Goal: Task Accomplishment & Management: Use online tool/utility

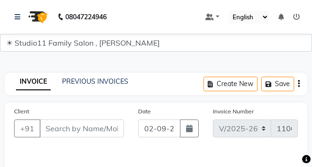
select select "7303"
select select "service"
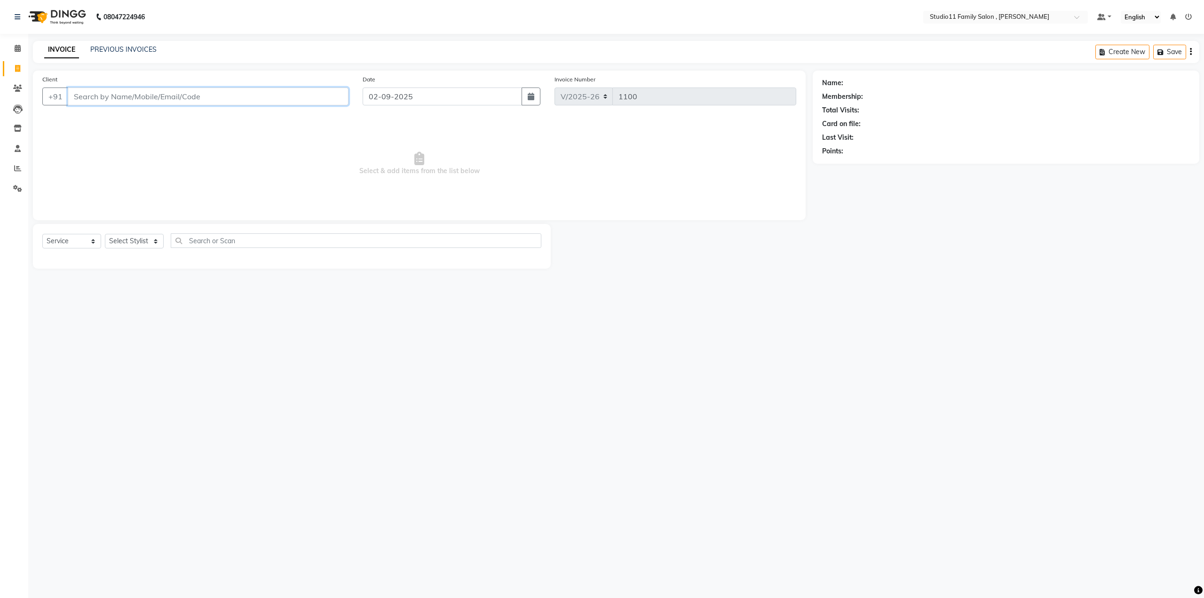
click at [191, 98] on input "Client" at bounding box center [208, 96] width 281 height 18
click at [140, 166] on select "Select Stylist [PERSON_NAME] Neha [PERSON_NAME] Preet [PERSON_NAME] [PERSON_NAM…" at bounding box center [134, 241] width 59 height 15
select select "85212"
click at [105, 166] on select "Select Stylist [PERSON_NAME] Neha [PERSON_NAME] Preet [PERSON_NAME] [PERSON_NAM…" at bounding box center [134, 241] width 59 height 15
click at [105, 94] on input "Client" at bounding box center [208, 96] width 281 height 18
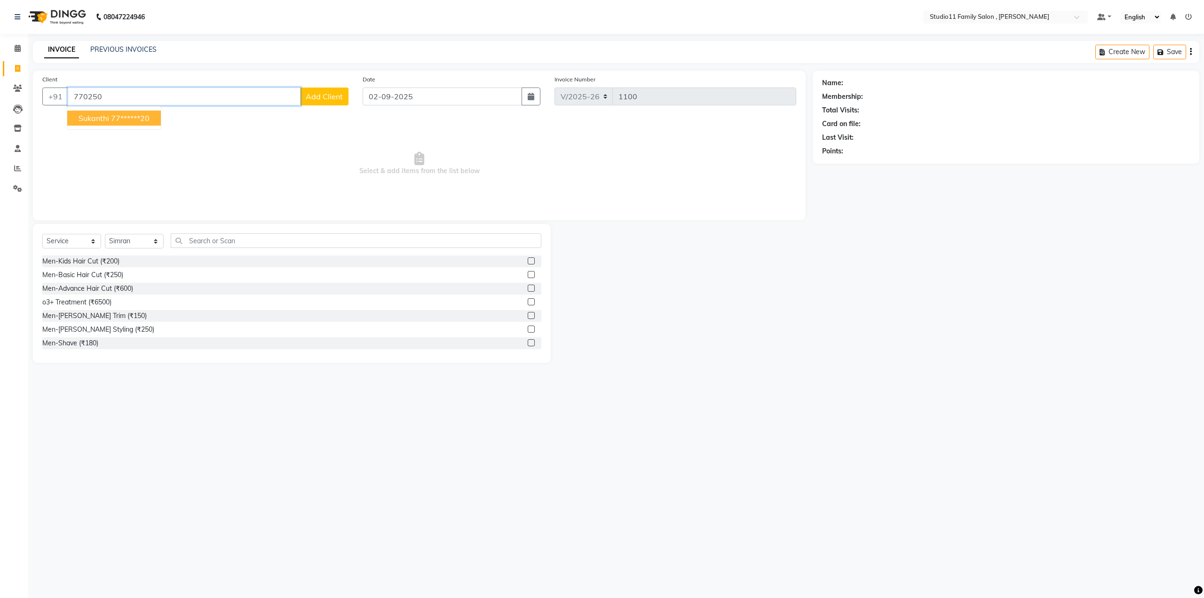
click at [109, 118] on span "sukanthi" at bounding box center [94, 117] width 31 height 9
type input "77******20"
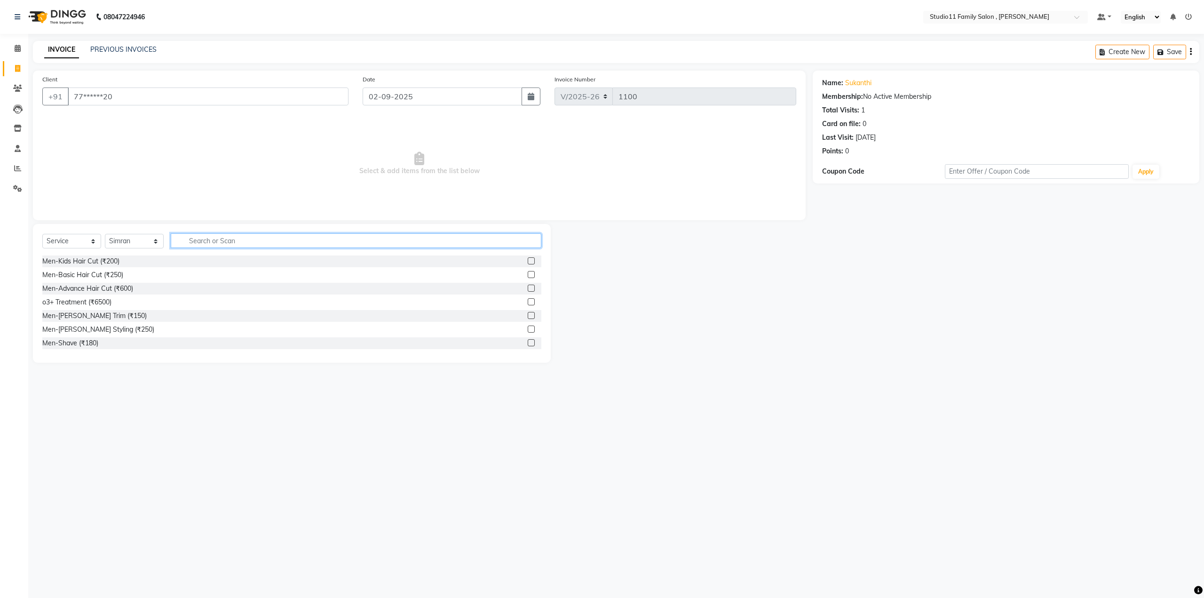
click at [296, 166] on input "text" at bounding box center [356, 240] width 371 height 15
type input "eye"
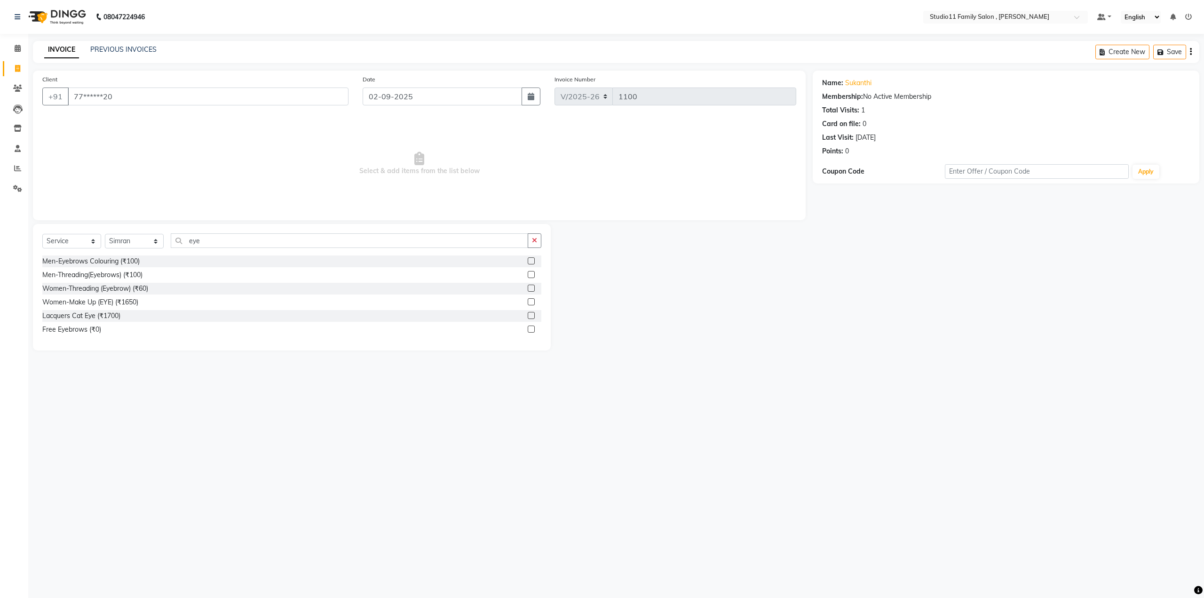
click at [312, 166] on label at bounding box center [531, 287] width 7 height 7
click at [312, 166] on input "checkbox" at bounding box center [531, 288] width 6 height 6
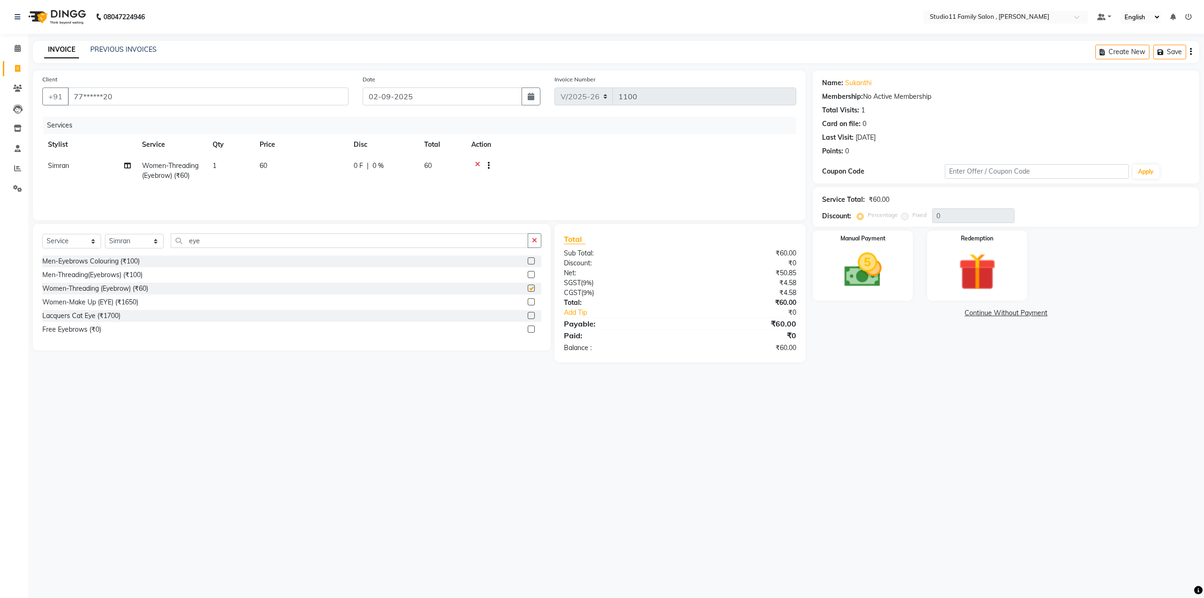
checkbox input "false"
click at [312, 166] on div "08047224946 Select Location × Studio11 Family Salon , Aditya Nagar Default Pane…" at bounding box center [602, 299] width 1204 height 598
click at [312, 166] on img at bounding box center [862, 270] width 63 height 45
click at [312, 166] on span "Comp" at bounding box center [957, 313] width 20 height 11
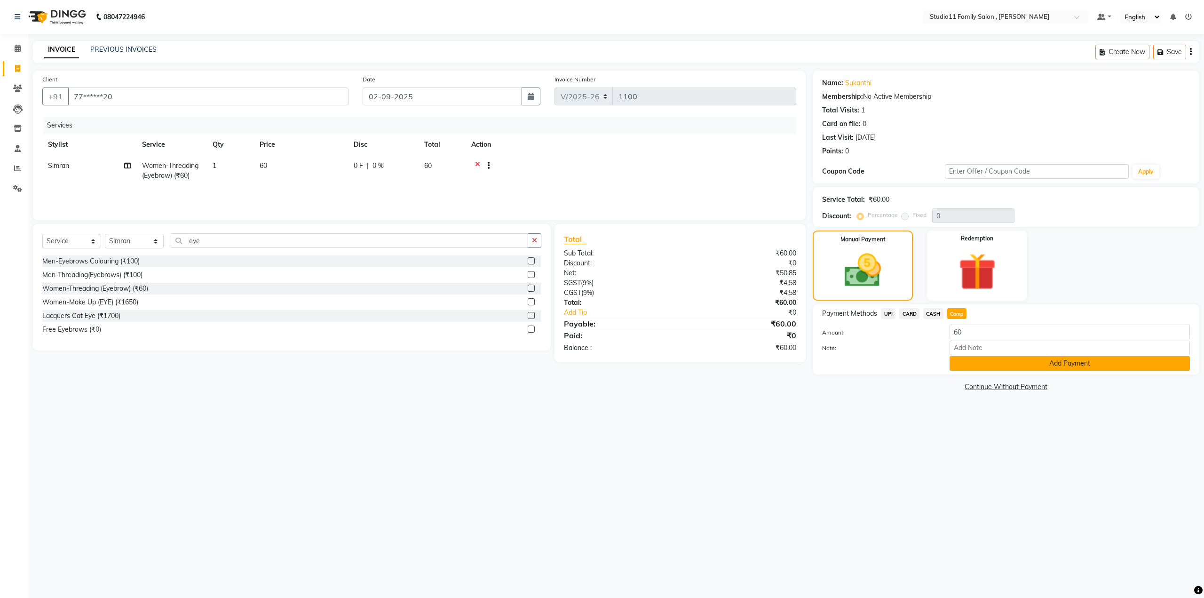
click at [312, 166] on button "Add Payment" at bounding box center [1069, 363] width 240 height 15
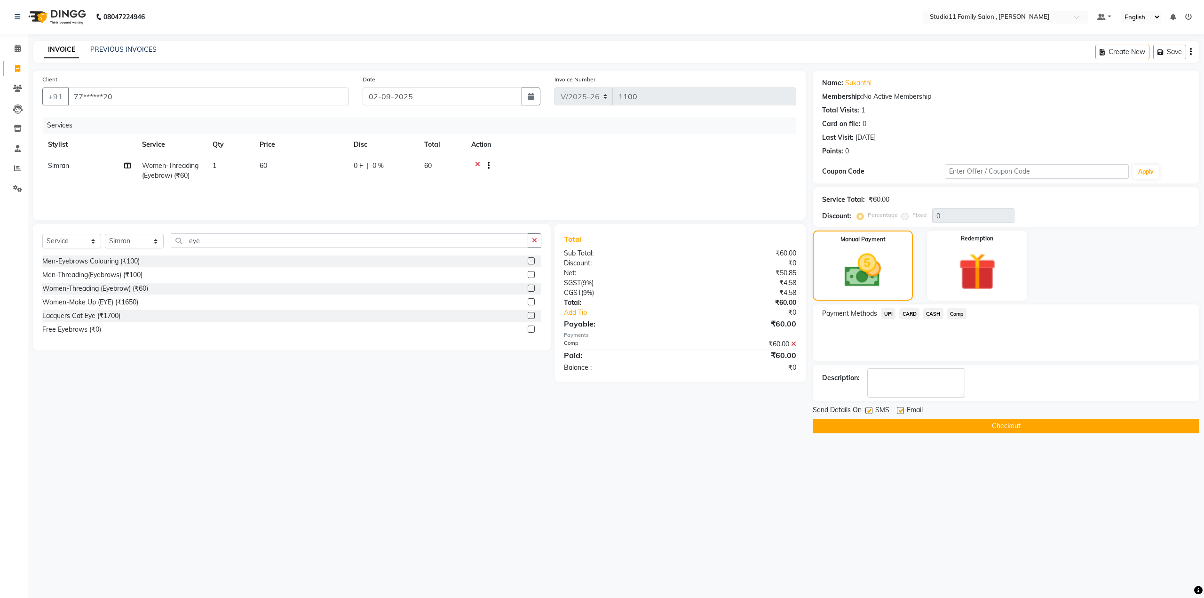
click at [312, 166] on button "Checkout" at bounding box center [1005, 425] width 386 height 15
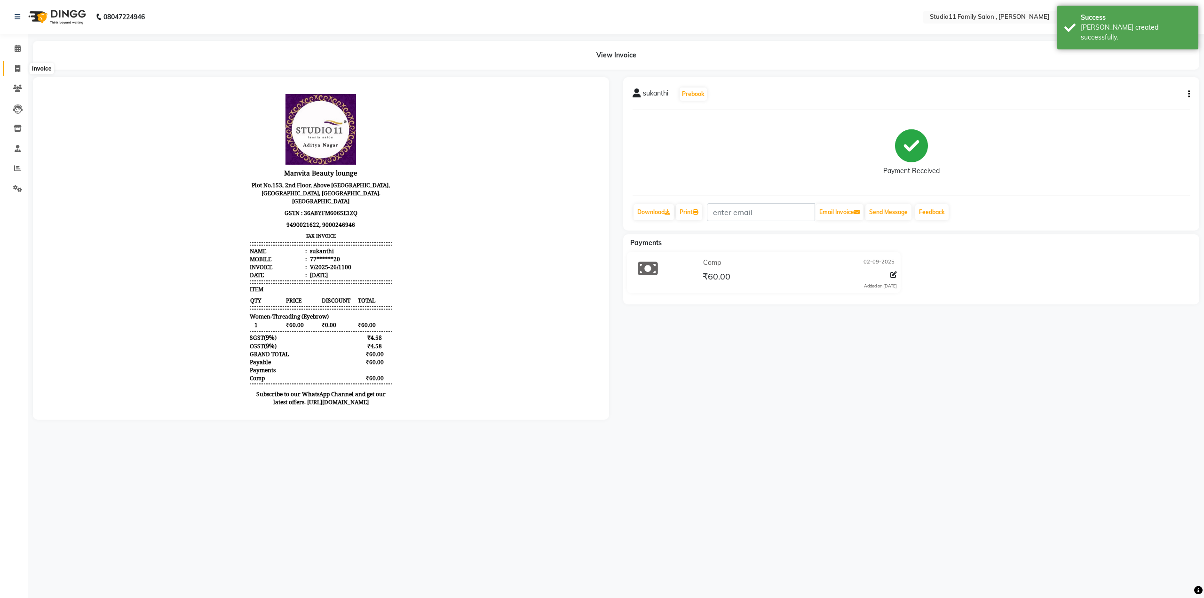
click at [19, 68] on icon at bounding box center [17, 68] width 5 height 7
select select "7303"
select select "service"
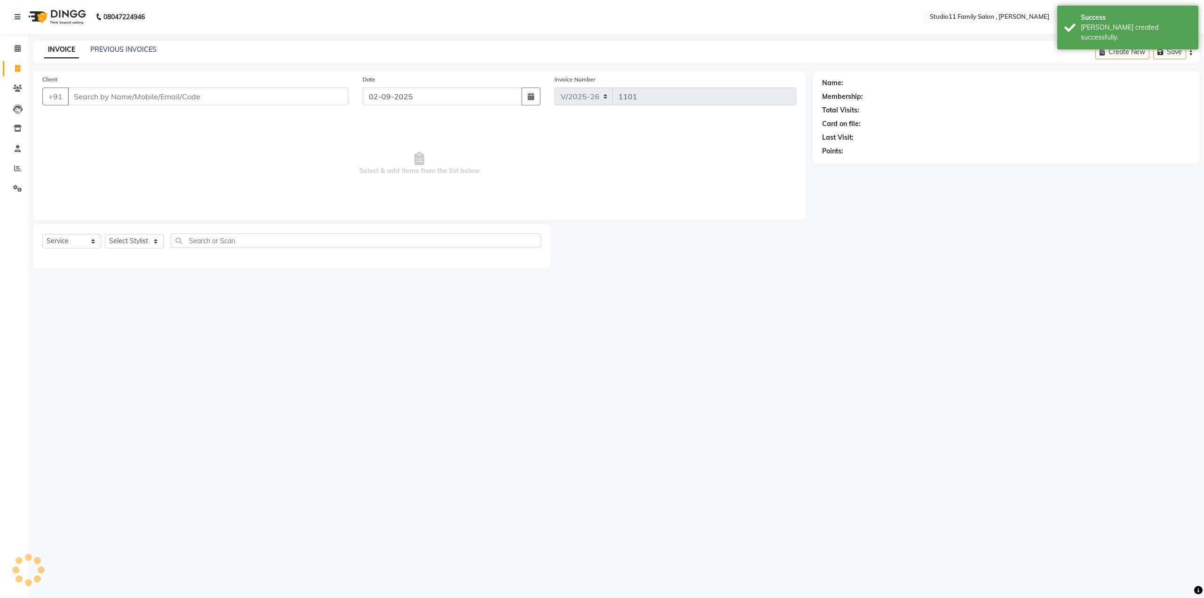
click at [312, 158] on span "Select & add items from the list below" at bounding box center [419, 164] width 754 height 94
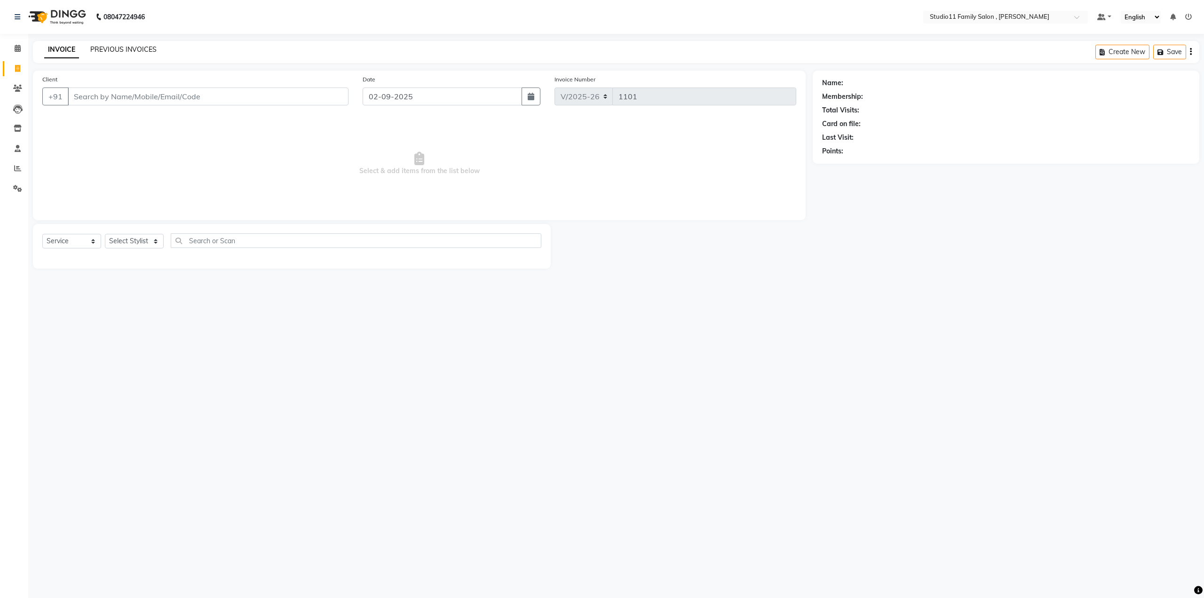
click at [119, 49] on link "PREVIOUS INVOICES" at bounding box center [123, 49] width 66 height 8
